Goal: Task Accomplishment & Management: Use online tool/utility

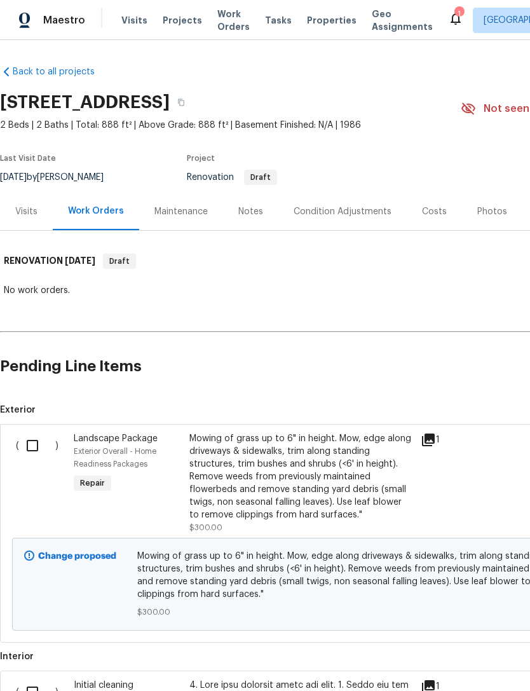
click at [42, 456] on input "checkbox" at bounding box center [37, 445] width 36 height 27
checkbox input "true"
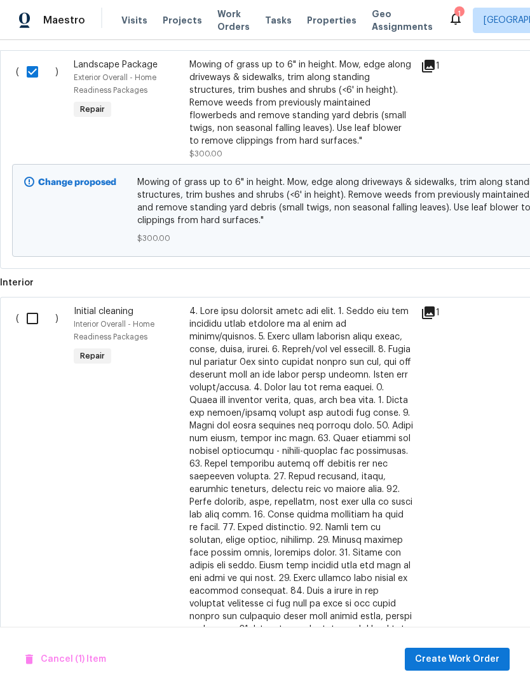
scroll to position [376, 0]
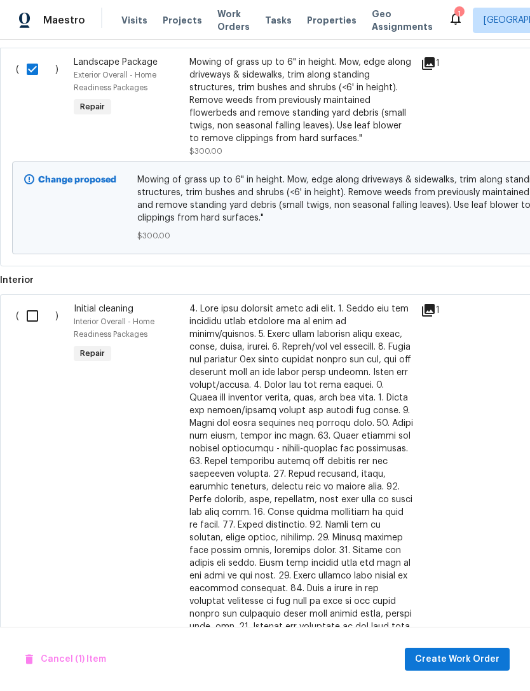
click at [45, 321] on input "checkbox" at bounding box center [37, 315] width 36 height 27
checkbox input "true"
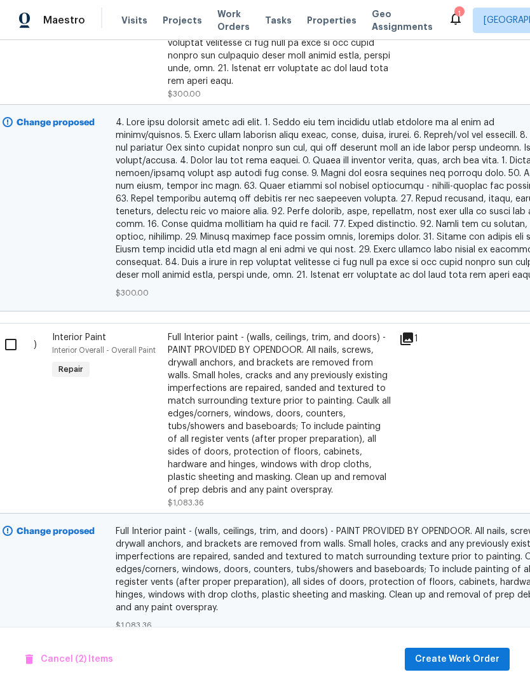
scroll to position [933, 22]
click at [15, 332] on input "checkbox" at bounding box center [15, 345] width 36 height 27
checkbox input "true"
click at [481, 663] on span "Create Work Order" at bounding box center [457, 659] width 84 height 16
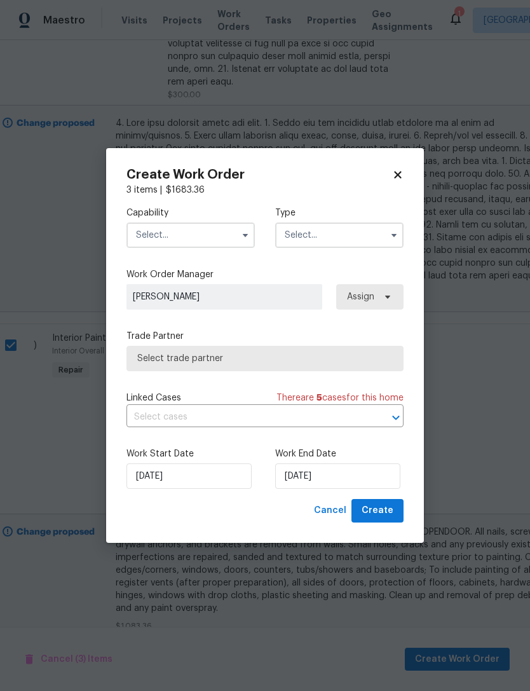
click at [214, 223] on input "text" at bounding box center [190, 234] width 128 height 25
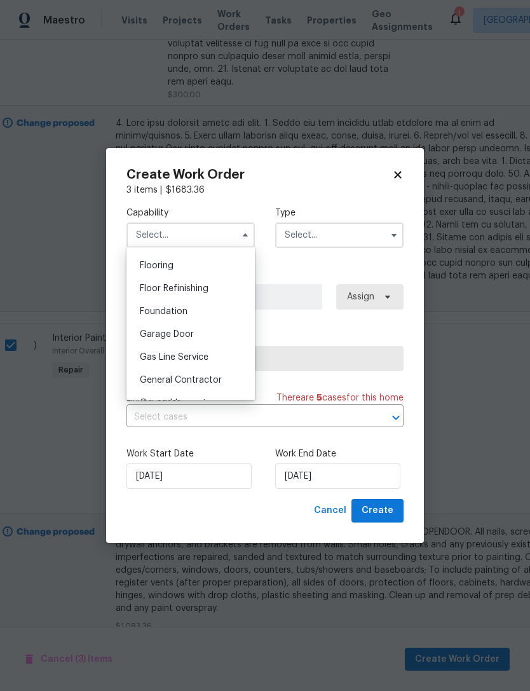
scroll to position [492, 0]
click at [219, 370] on div "General Contractor" at bounding box center [191, 377] width 122 height 23
type input "General Contractor"
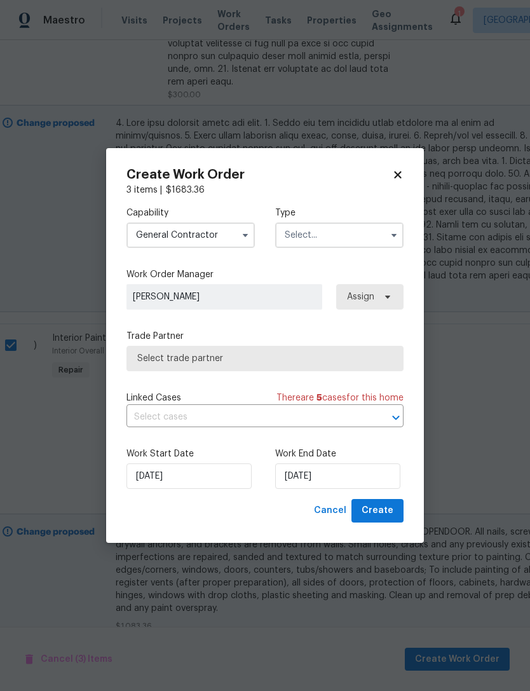
click at [349, 231] on input "text" at bounding box center [339, 234] width 128 height 25
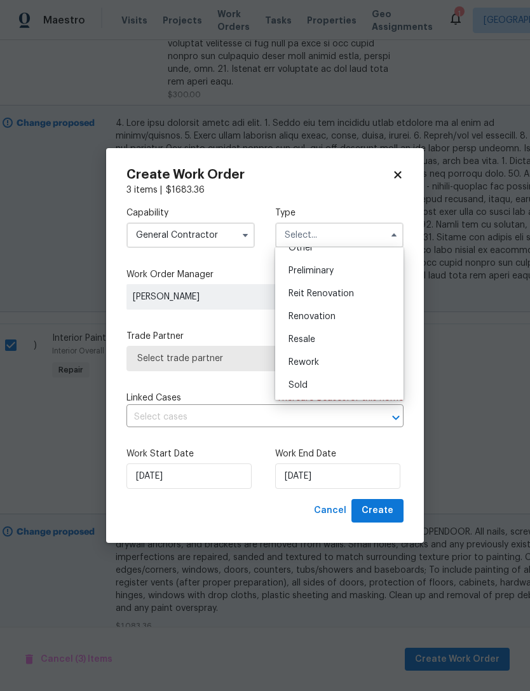
scroll to position [262, 0]
click at [348, 321] on div "Renovation" at bounding box center [339, 320] width 122 height 23
type input "Renovation"
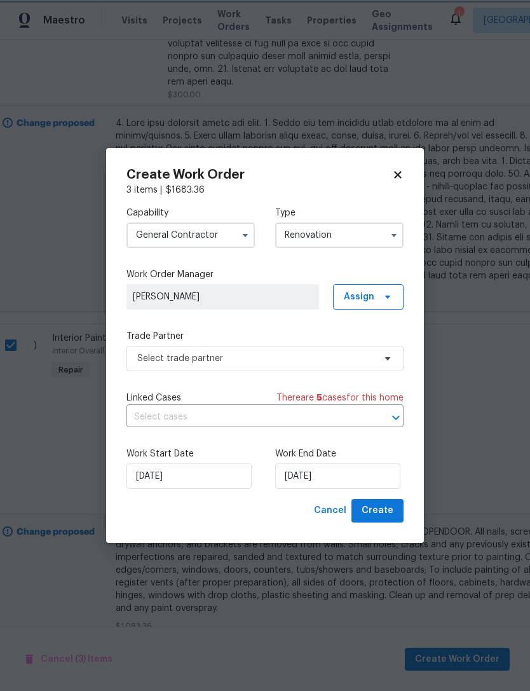
scroll to position [0, 0]
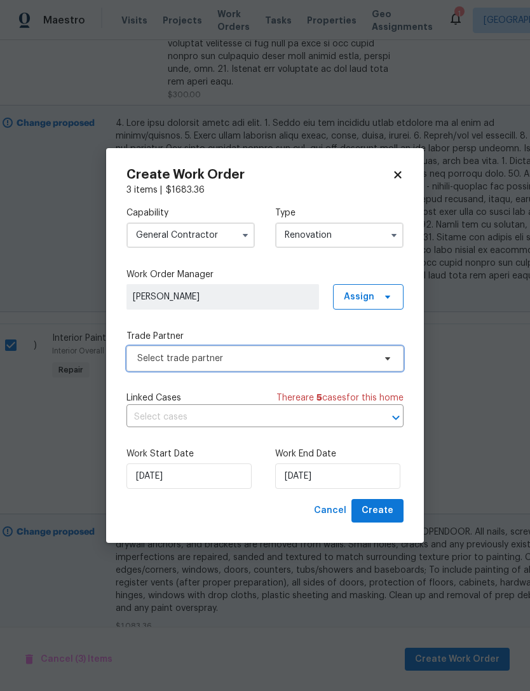
click at [330, 361] on span "Select trade partner" at bounding box center [255, 358] width 237 height 13
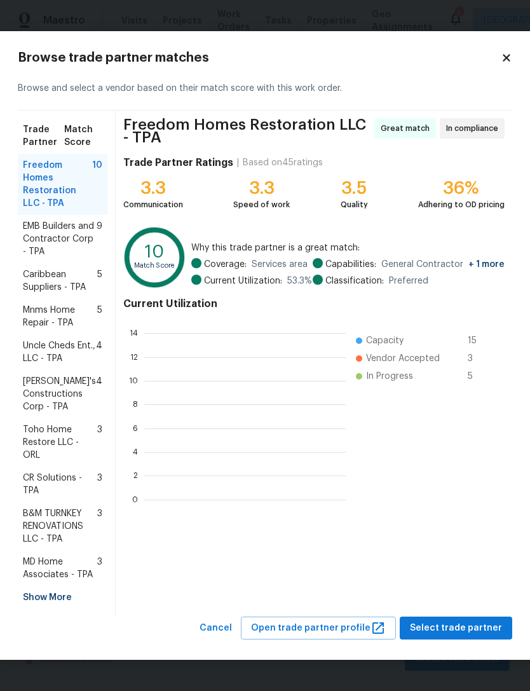
scroll to position [1, 1]
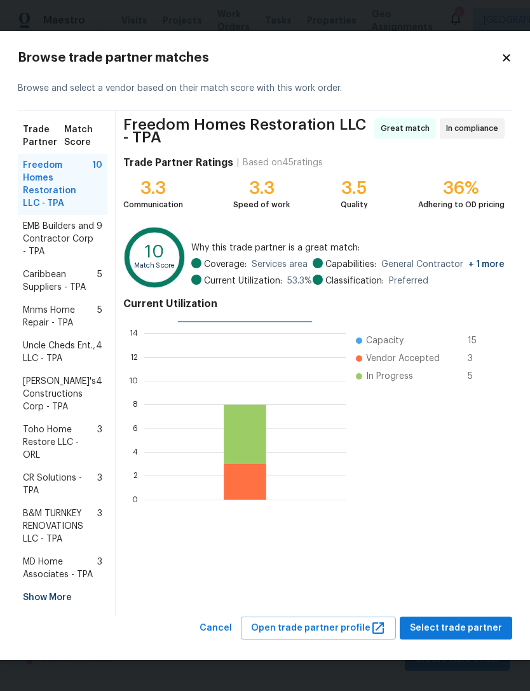
click at [74, 597] on div "Show More" at bounding box center [63, 597] width 90 height 23
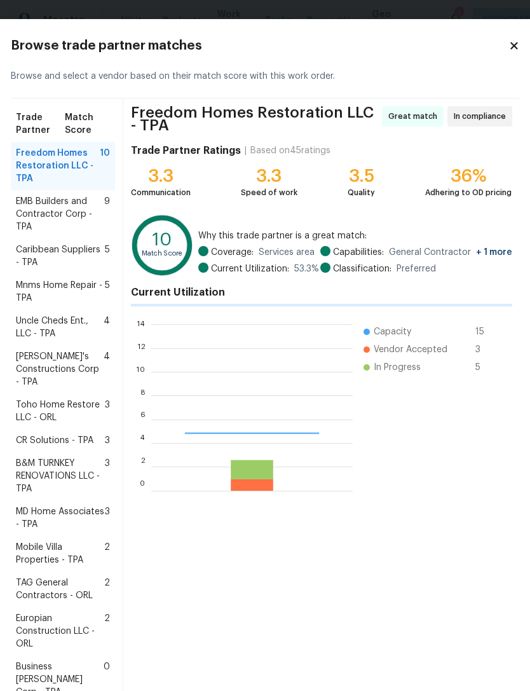
scroll to position [178, 201]
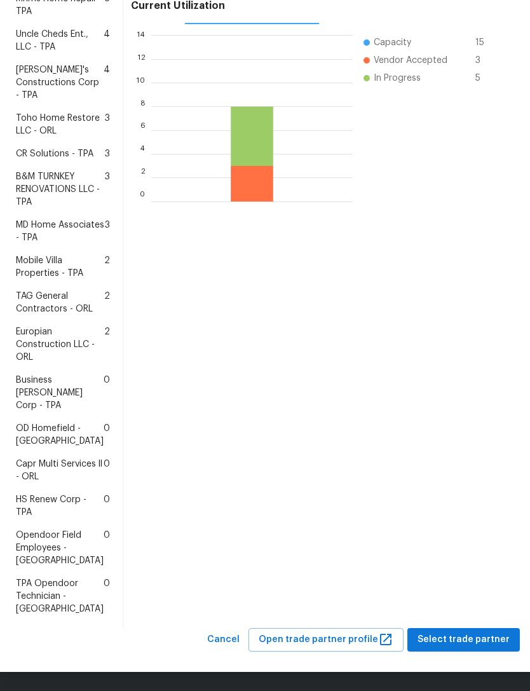
click at [74, 495] on span "HS Renew Corp - TPA" at bounding box center [60, 505] width 88 height 25
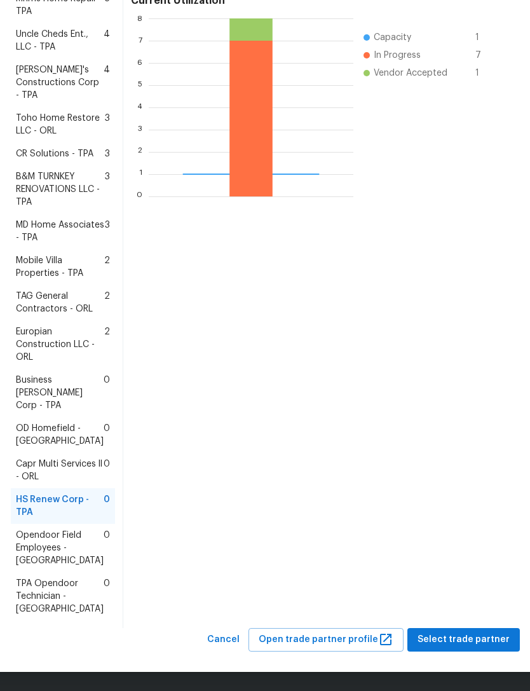
scroll to position [324, 0]
click at [473, 647] on span "Select trade partner" at bounding box center [463, 639] width 92 height 16
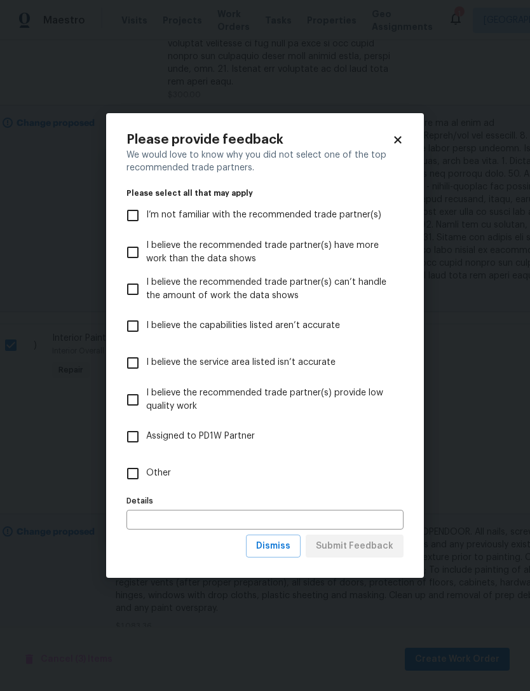
click at [158, 481] on label "Other" at bounding box center [256, 473] width 274 height 37
click at [146, 481] on input "Other" at bounding box center [132, 473] width 27 height 27
checkbox input "true"
click at [371, 539] on span "Submit Feedback" at bounding box center [355, 546] width 78 height 16
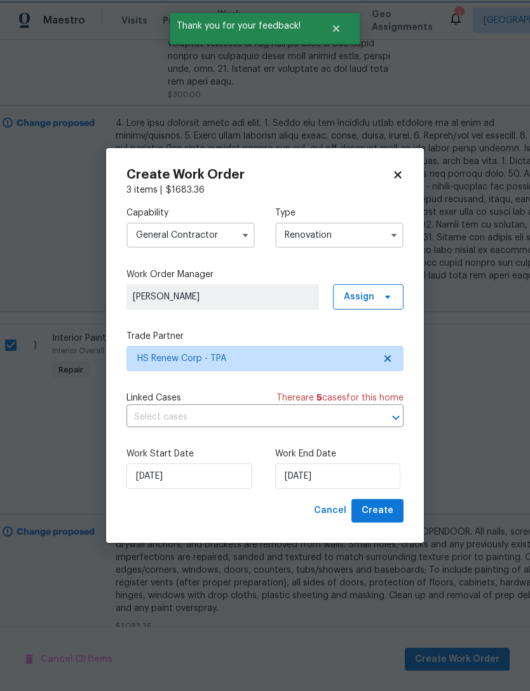
scroll to position [0, 0]
click at [373, 480] on input "8/25/2025" at bounding box center [337, 475] width 125 height 25
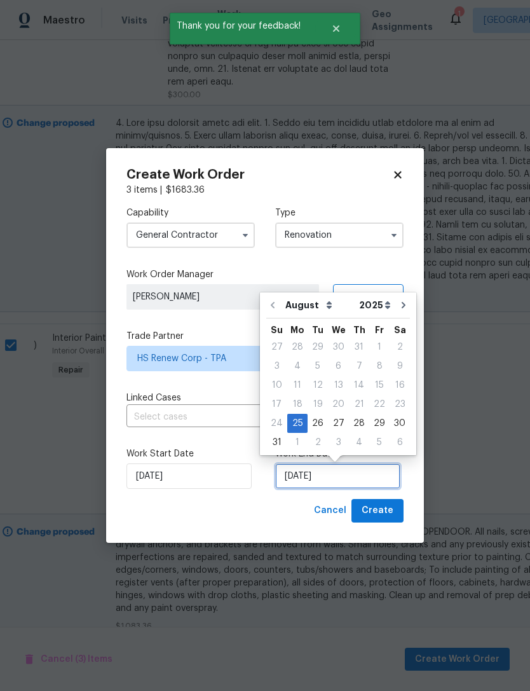
scroll to position [24, 0]
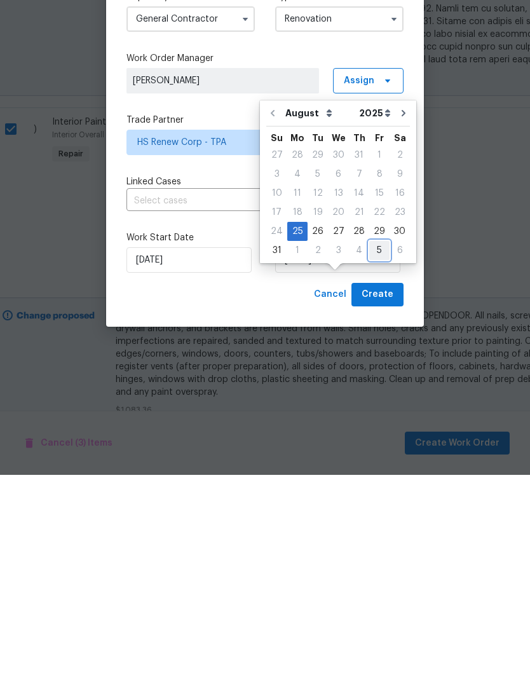
click at [372, 457] on div "5" at bounding box center [379, 466] width 20 height 18
type input "9/5/2025"
select select "8"
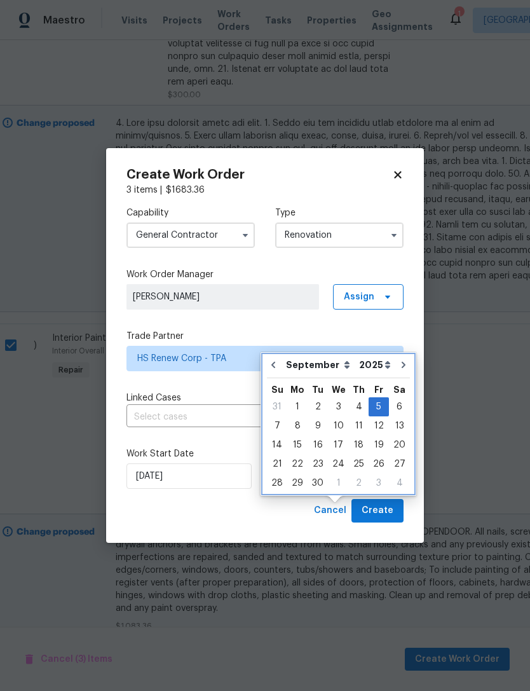
click at [275, 352] on button "Go to previous month" at bounding box center [273, 364] width 19 height 25
type input "8/25/2025"
select select "7"
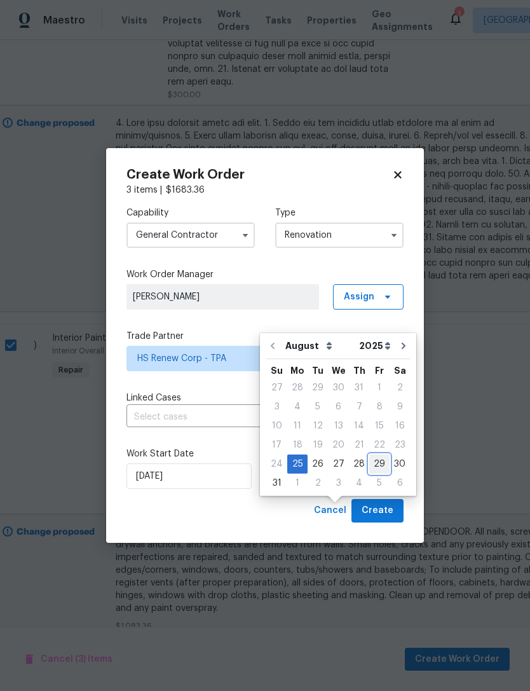
click at [373, 455] on div "29" at bounding box center [379, 464] width 20 height 18
type input "8/29/2025"
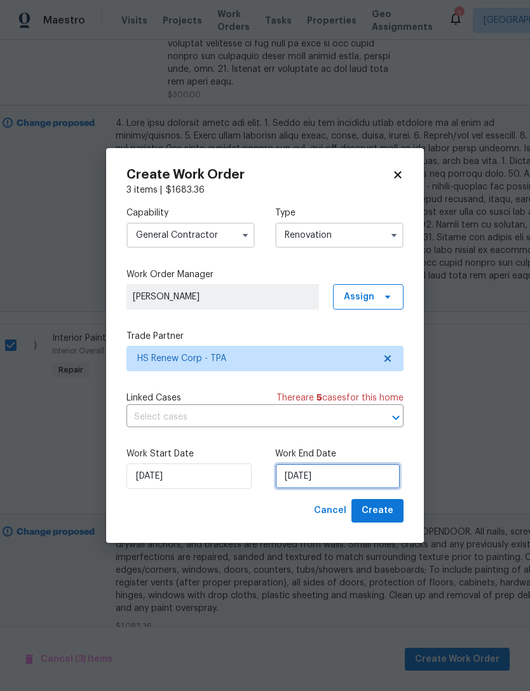
click at [364, 476] on input "8/29/2025" at bounding box center [337, 475] width 125 height 25
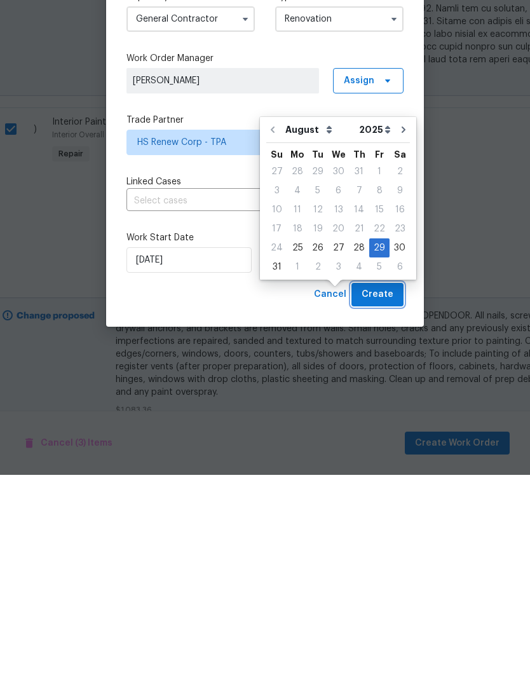
click at [393, 499] on button "Create" at bounding box center [377, 511] width 52 height 24
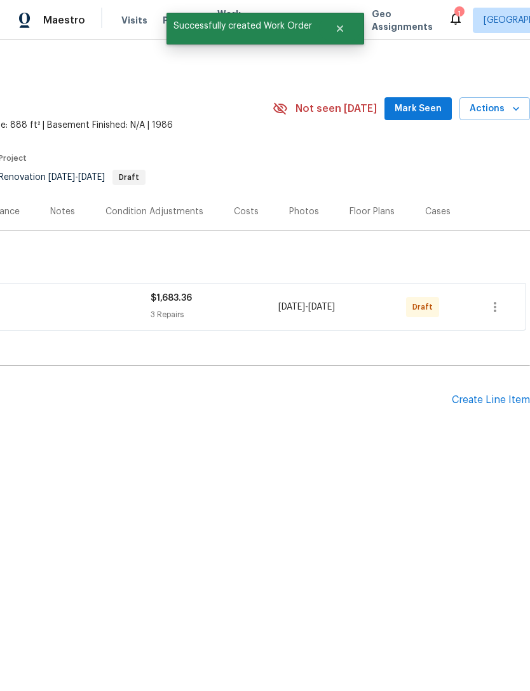
scroll to position [0, 188]
click at [501, 298] on button "button" at bounding box center [495, 307] width 30 height 30
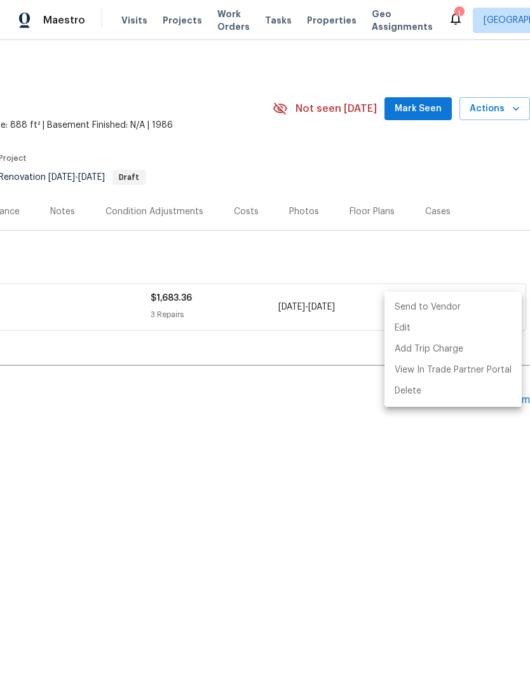
click at [241, 392] on div at bounding box center [265, 345] width 530 height 691
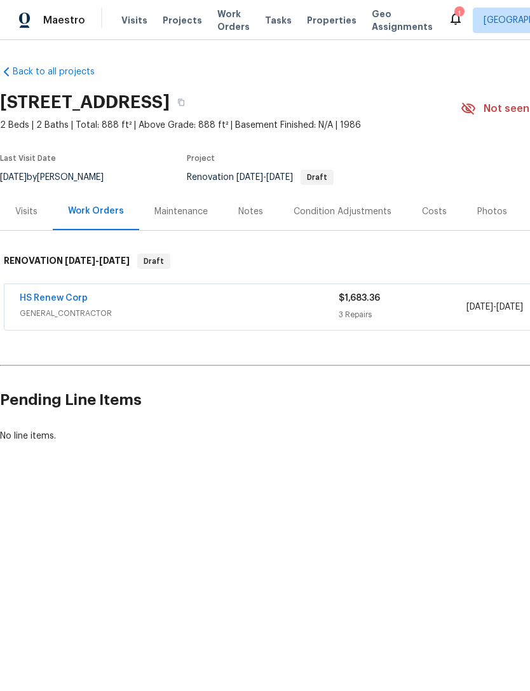
scroll to position [0, 0]
click at [76, 297] on link "HS Renew Corp" at bounding box center [54, 297] width 68 height 9
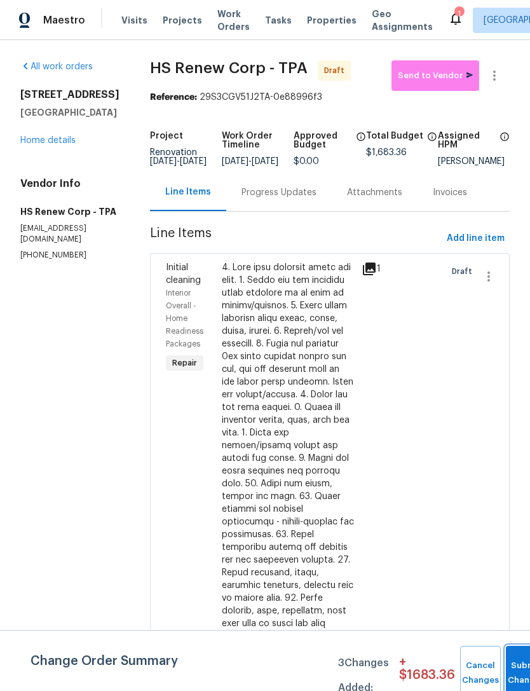
click at [517, 671] on span "Submit Changes" at bounding box center [526, 672] width 28 height 29
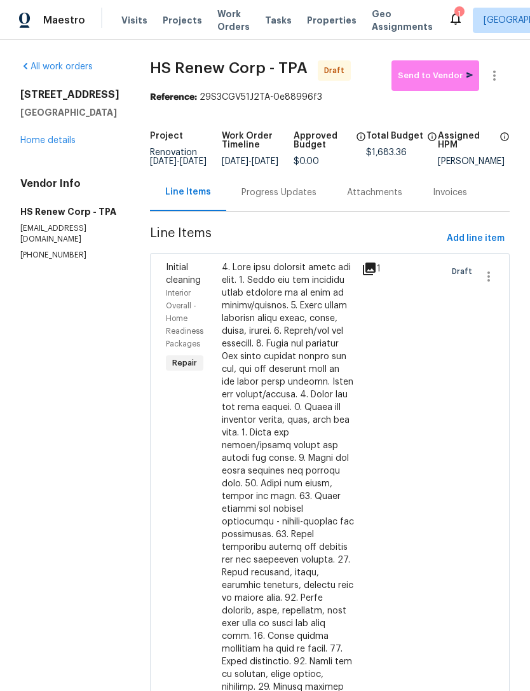
click at [52, 144] on link "Home details" at bounding box center [47, 140] width 55 height 9
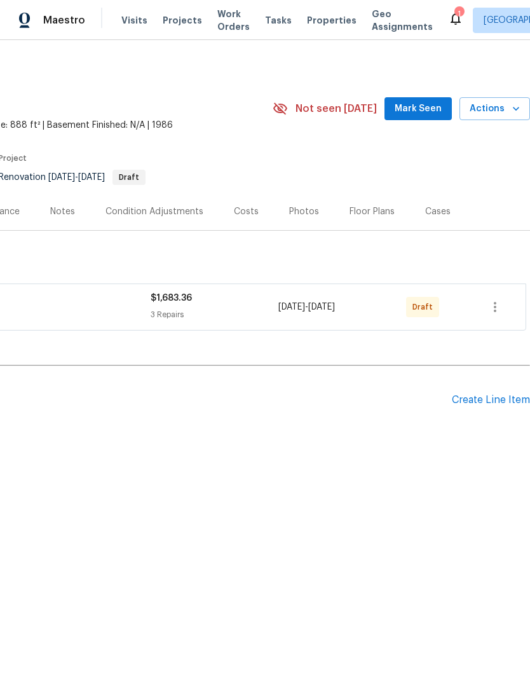
scroll to position [0, 188]
click at [500, 312] on icon "button" at bounding box center [494, 306] width 15 height 15
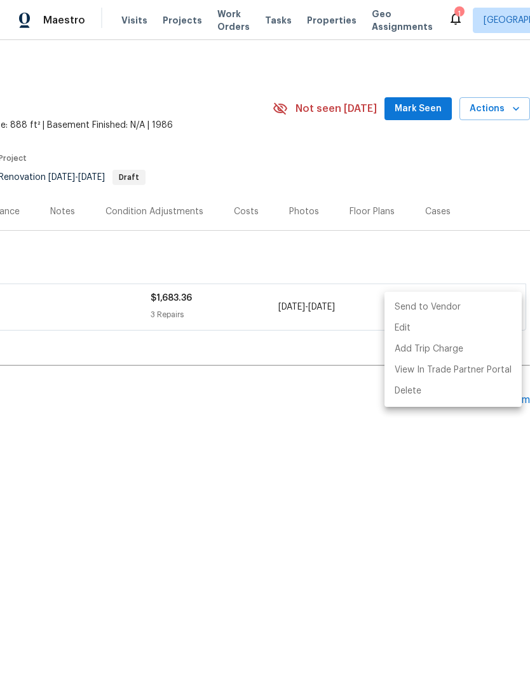
click at [476, 311] on li "Send to Vendor" at bounding box center [452, 307] width 137 height 21
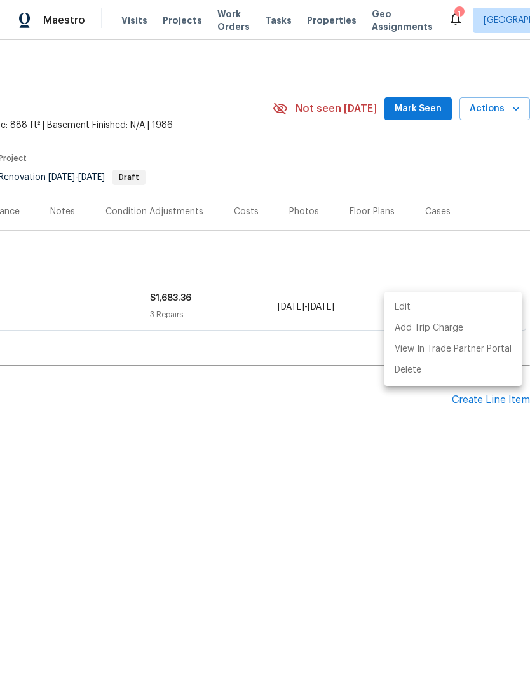
click at [423, 109] on div at bounding box center [265, 345] width 530 height 691
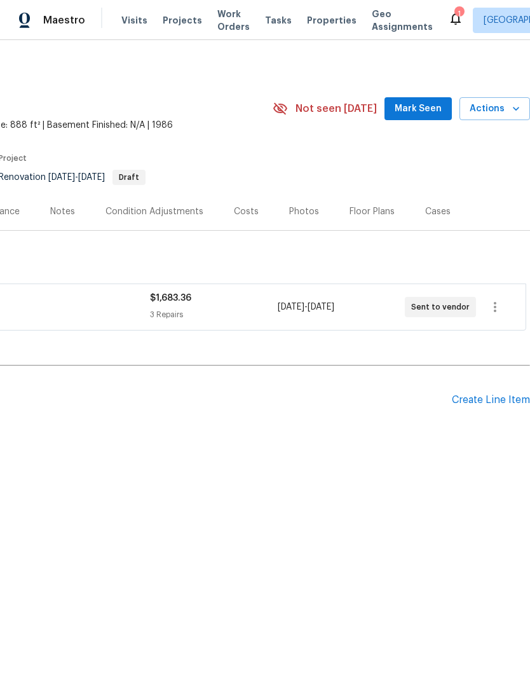
click at [429, 107] on span "Mark Seen" at bounding box center [417, 109] width 47 height 16
click at [498, 118] on button "Actions" at bounding box center [494, 109] width 71 height 24
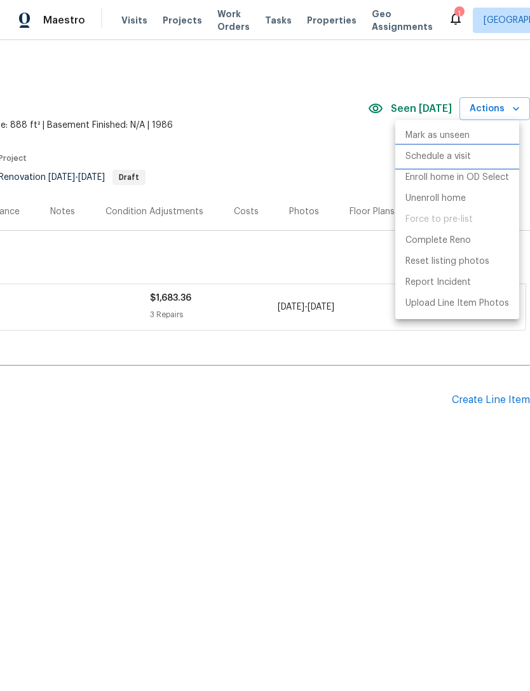
click at [475, 155] on li "Schedule a visit" at bounding box center [457, 156] width 124 height 21
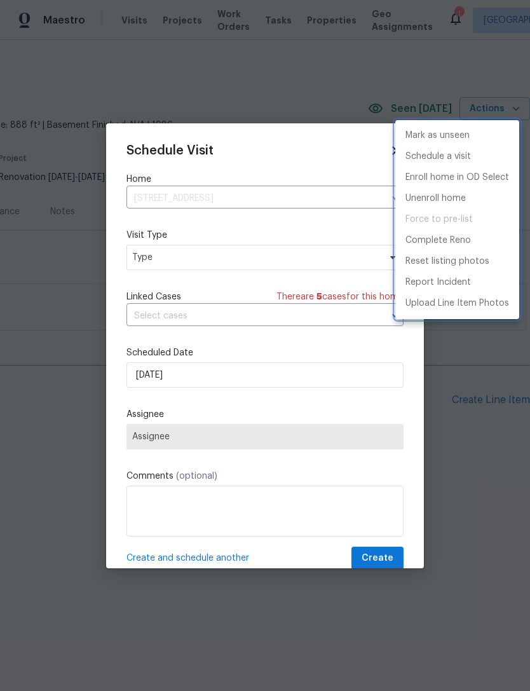
click at [295, 372] on div at bounding box center [265, 345] width 530 height 691
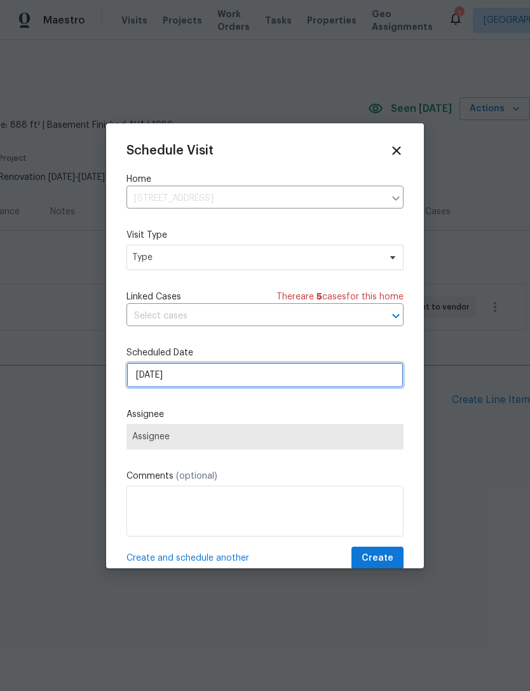
click at [302, 370] on input "[DATE]" at bounding box center [264, 374] width 277 height 25
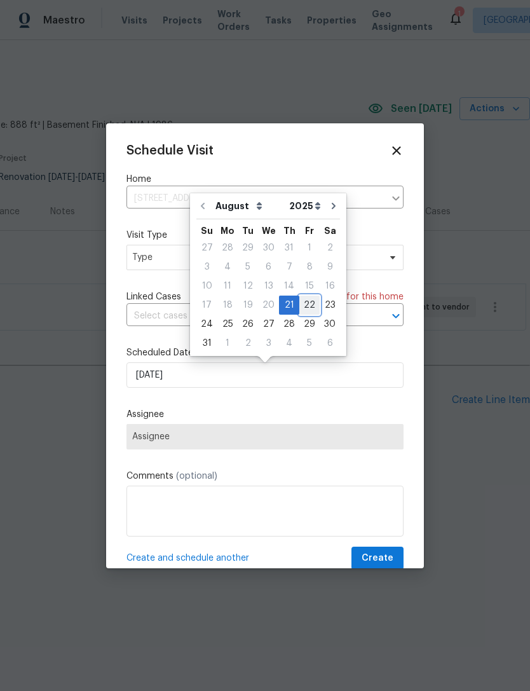
click at [307, 300] on div "22" at bounding box center [309, 305] width 20 height 18
type input "8/22/2025"
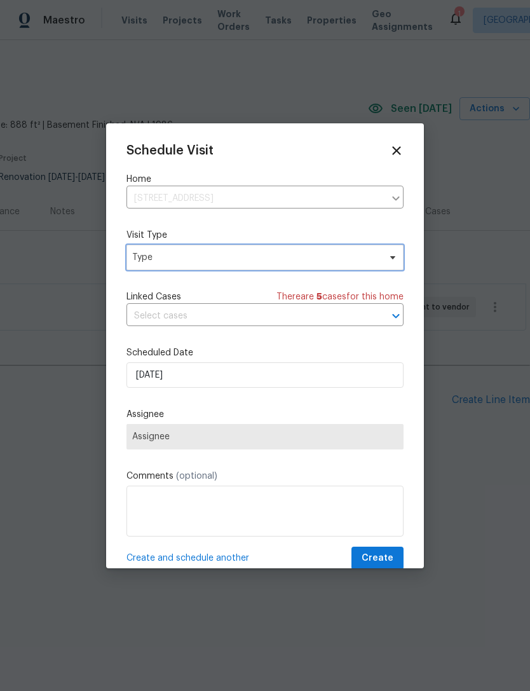
click at [318, 257] on span "Type" at bounding box center [255, 257] width 247 height 13
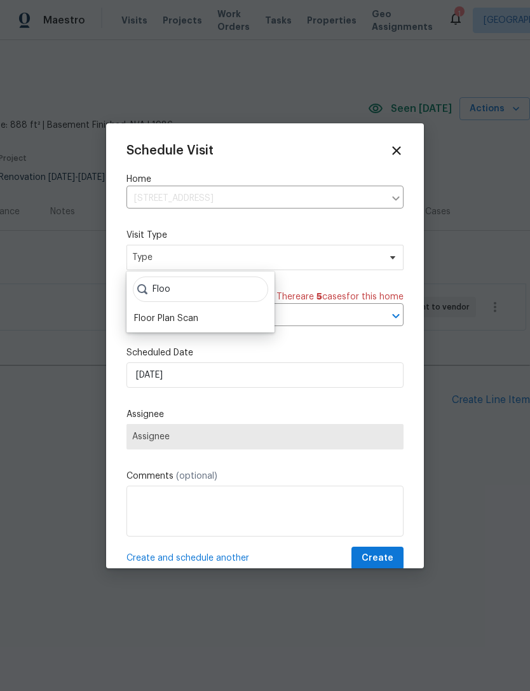
type input "Floo"
click at [194, 317] on div "Floor Plan Scan" at bounding box center [166, 318] width 64 height 13
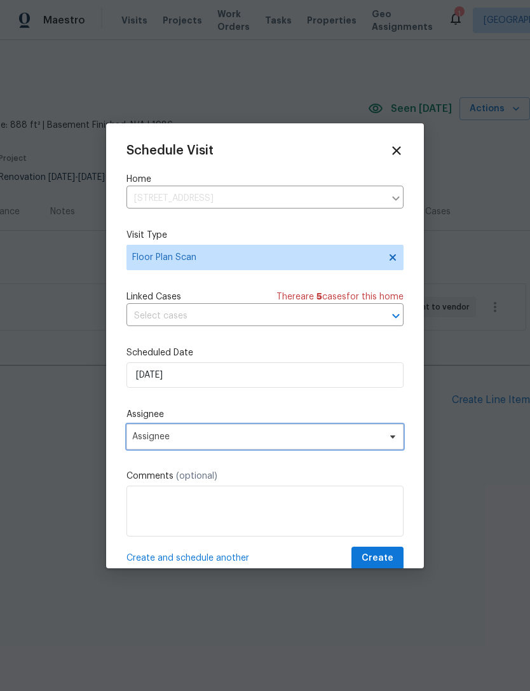
click at [219, 436] on span "Assignee" at bounding box center [256, 436] width 249 height 10
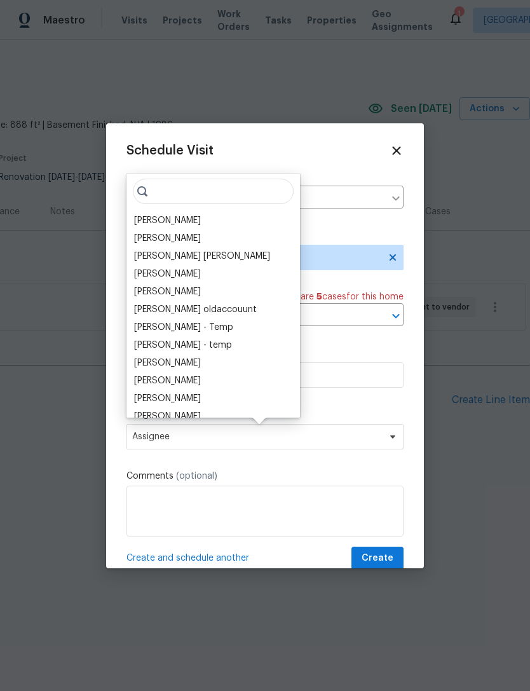
click at [192, 203] on input "search" at bounding box center [213, 191] width 161 height 25
click at [161, 219] on div "[PERSON_NAME]" at bounding box center [167, 220] width 67 height 13
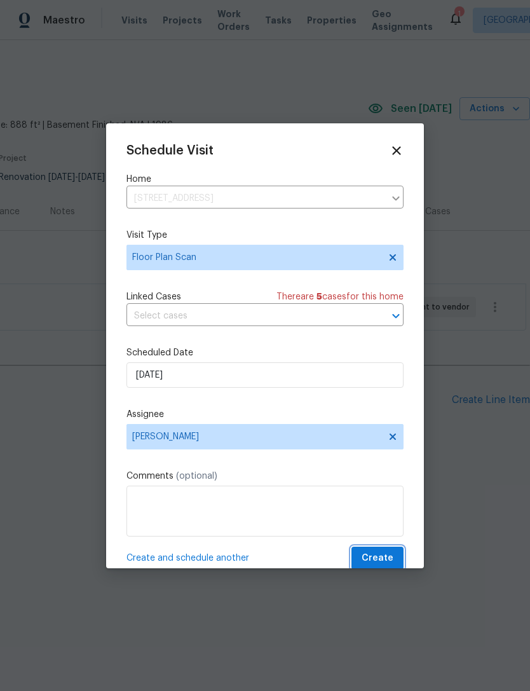
click at [386, 555] on span "Create" at bounding box center [377, 558] width 32 height 16
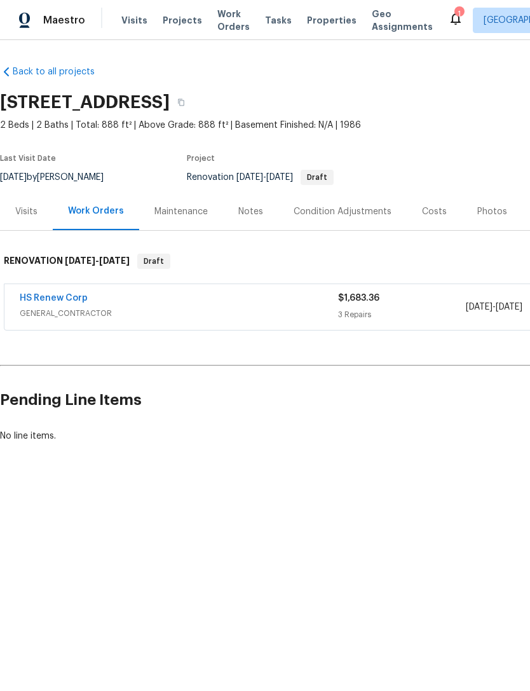
scroll to position [0, 0]
